Goal: Task Accomplishment & Management: Use online tool/utility

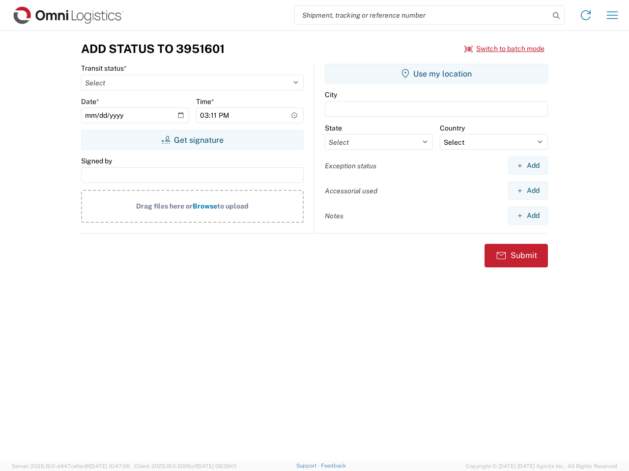
click at [422, 15] on input "search" at bounding box center [422, 15] width 254 height 19
click at [556, 16] on icon at bounding box center [556, 16] width 14 height 14
click at [585, 15] on icon at bounding box center [586, 15] width 16 height 16
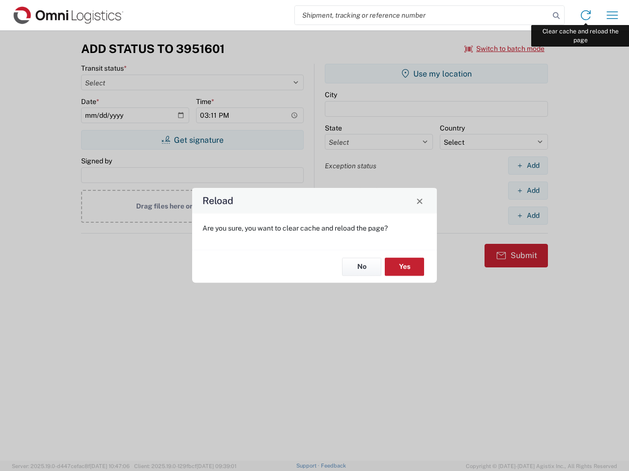
click at [612, 15] on div "Reload Are you sure, you want to clear cache and reload the page? No Yes" at bounding box center [314, 235] width 629 height 471
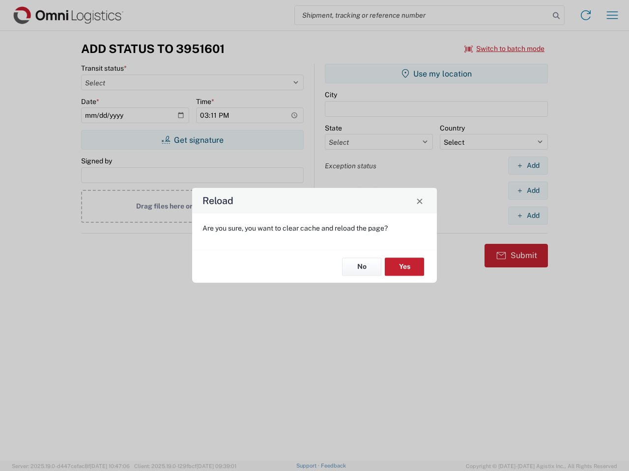
click at [504, 49] on div "Reload Are you sure, you want to clear cache and reload the page? No Yes" at bounding box center [314, 235] width 629 height 471
click at [192, 140] on div "Reload Are you sure, you want to clear cache and reload the page? No Yes" at bounding box center [314, 235] width 629 height 471
click at [436, 74] on div "Reload Are you sure, you want to clear cache and reload the page? No Yes" at bounding box center [314, 235] width 629 height 471
click at [527, 166] on div "Reload Are you sure, you want to clear cache and reload the page? No Yes" at bounding box center [314, 235] width 629 height 471
click at [527, 191] on div "Reload Are you sure, you want to clear cache and reload the page? No Yes" at bounding box center [314, 235] width 629 height 471
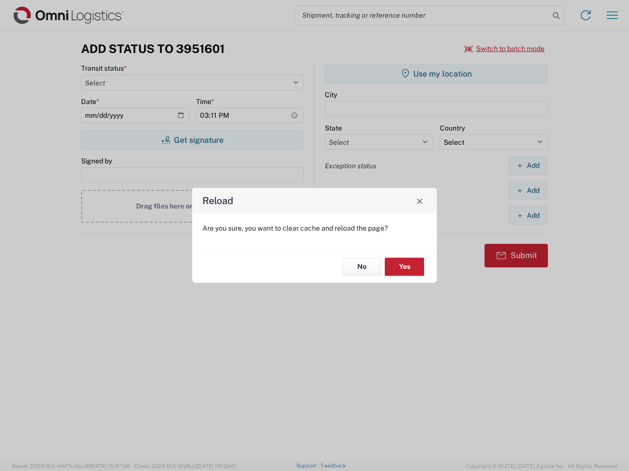
click at [527, 216] on div "Reload Are you sure, you want to clear cache and reload the page? No Yes" at bounding box center [314, 235] width 629 height 471
